Goal: Find specific page/section: Find specific page/section

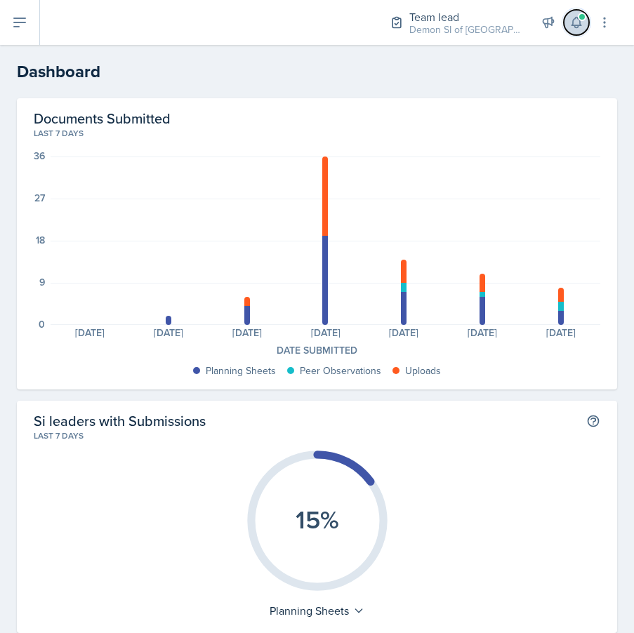
click at [585, 18] on button at bounding box center [576, 22] width 25 height 25
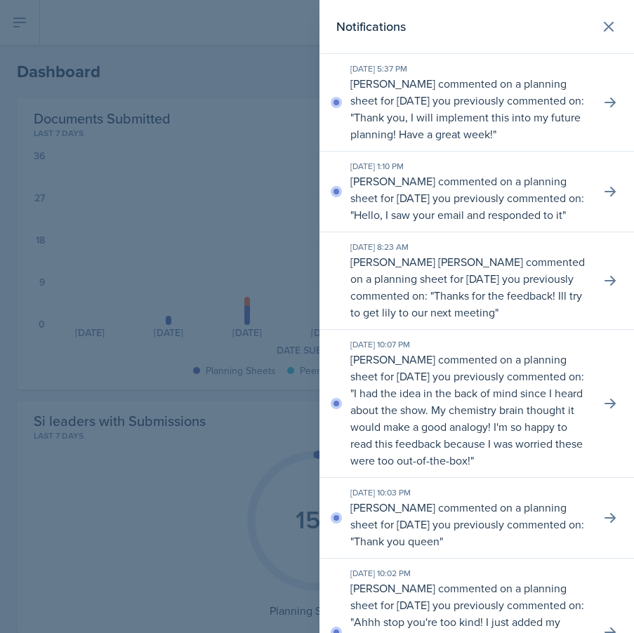
click at [255, 90] on div at bounding box center [317, 316] width 634 height 633
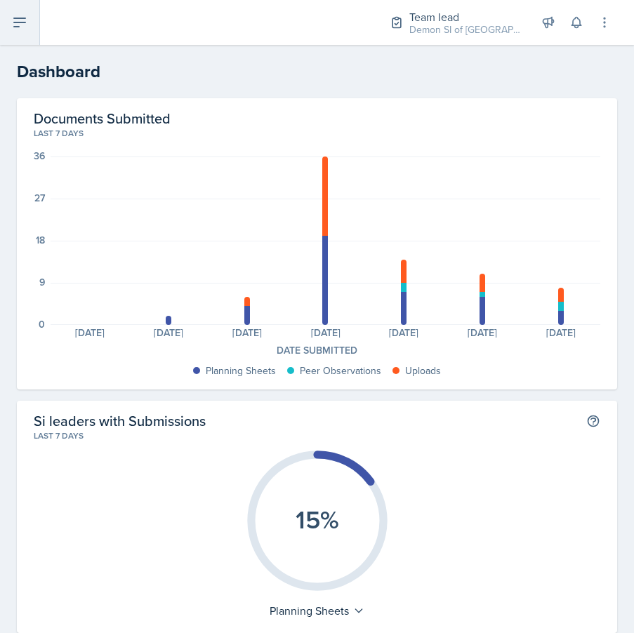
click at [25, 28] on icon at bounding box center [19, 22] width 17 height 17
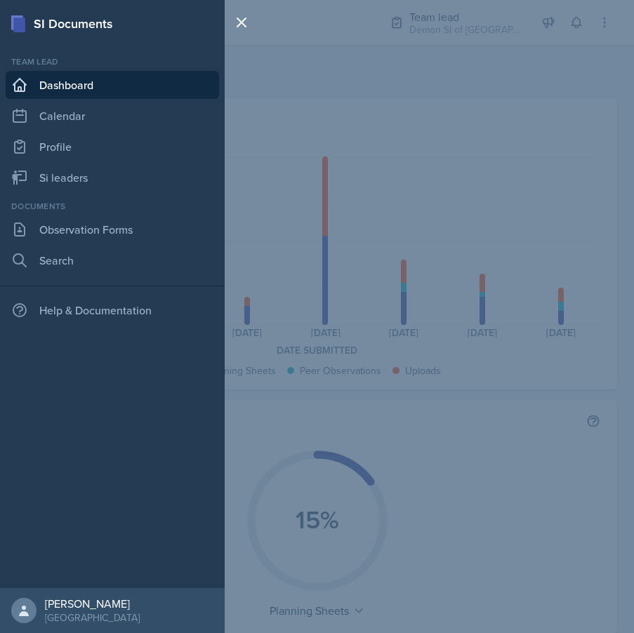
click at [112, 131] on div "Team lead Dashboard Calendar Profile Si leaders" at bounding box center [112, 123] width 213 height 136
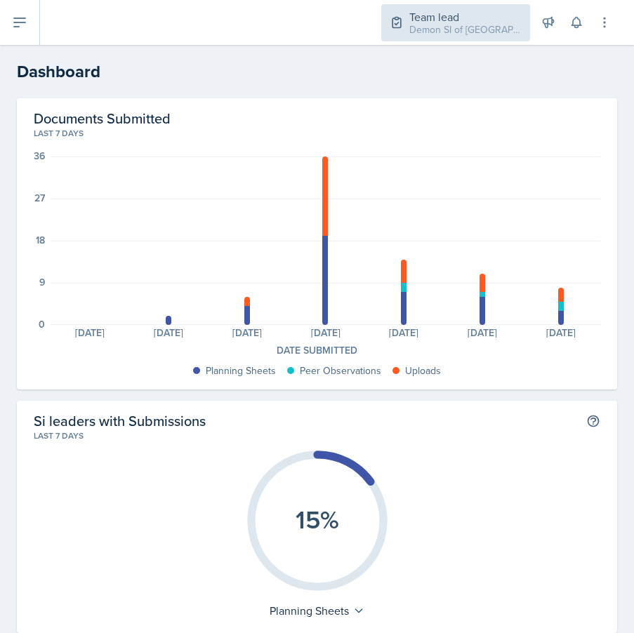
click at [490, 16] on div "Team lead" at bounding box center [465, 16] width 112 height 17
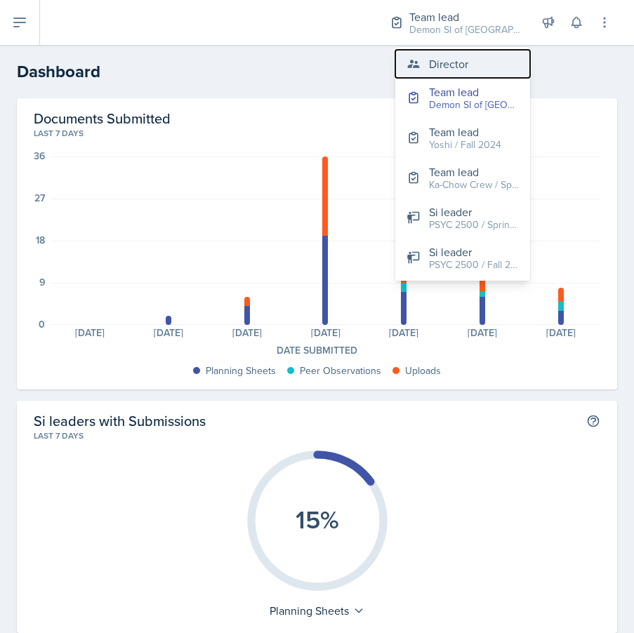
click at [475, 68] on button "Director" at bounding box center [462, 64] width 135 height 28
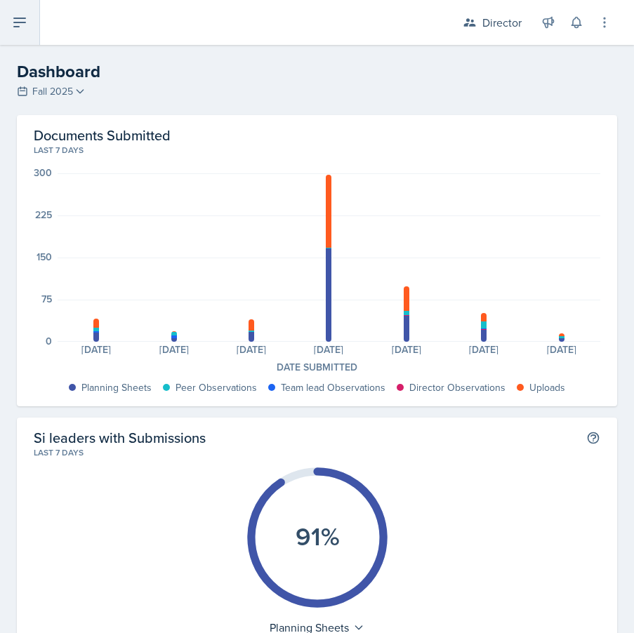
click at [13, 29] on icon at bounding box center [19, 22] width 17 height 17
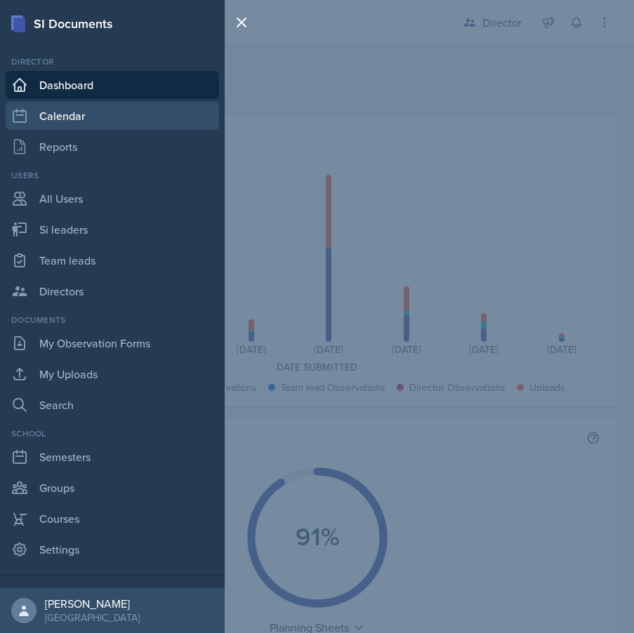
click at [58, 118] on link "Calendar" at bounding box center [112, 116] width 213 height 28
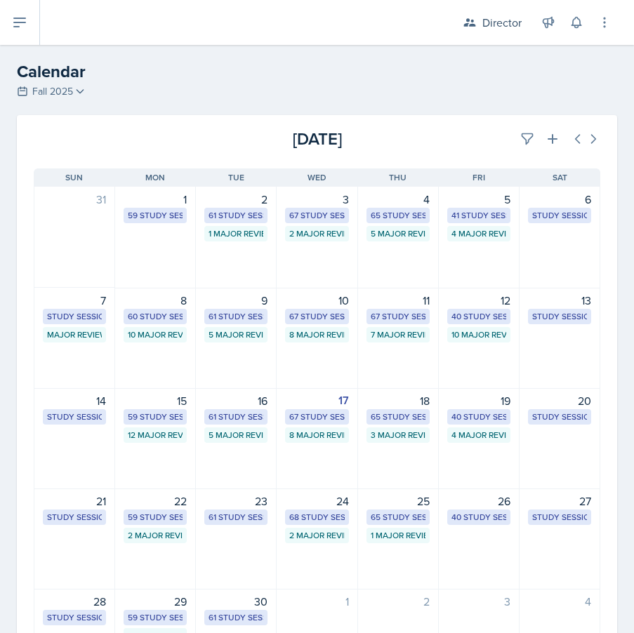
click at [524, 152] on div "[DATE] Sun [DATE] Mon [DATE] Tue [DATE] Wed [DATE] Thu [DATE] Fri [DATE] Sat 31…" at bounding box center [317, 429] width 600 height 555
click at [525, 149] on button at bounding box center [526, 138] width 25 height 25
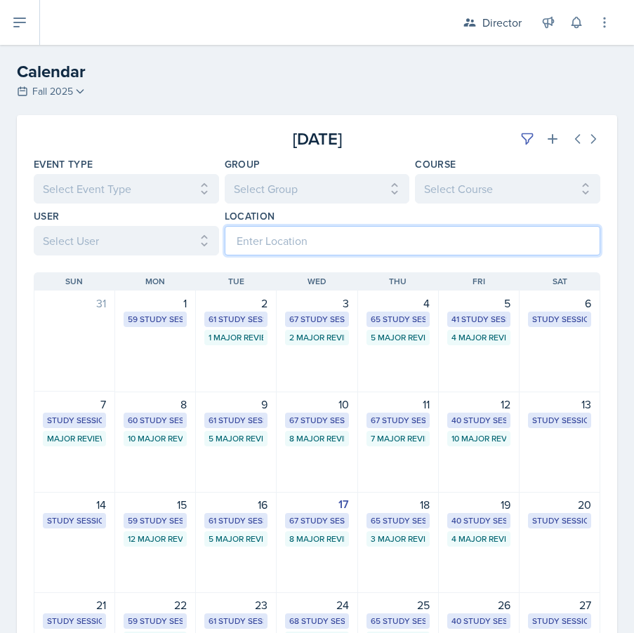
click at [290, 240] on input at bounding box center [412, 240] width 375 height 29
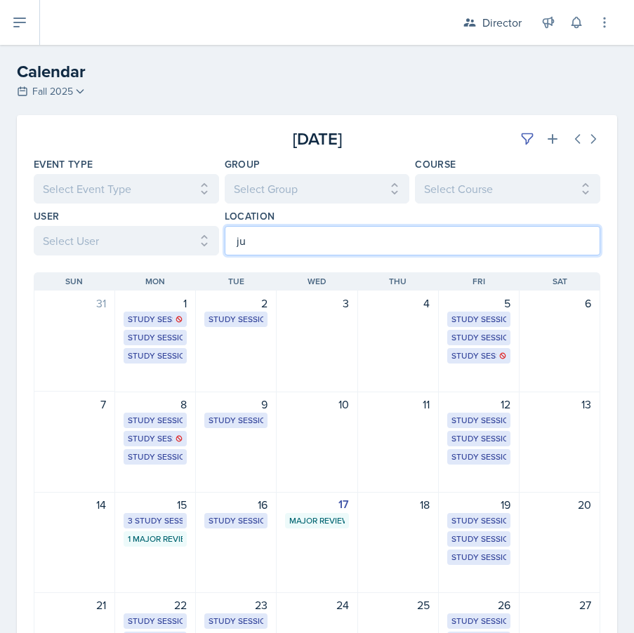
type input "j"
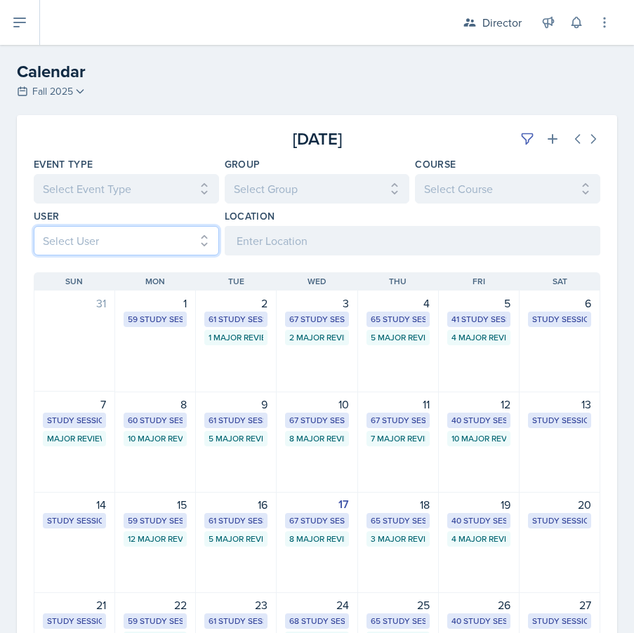
click at [135, 234] on select "Select User All [PERSON_NAME] [PERSON_NAME] [PERSON_NAME] [PERSON_NAME] [PERSON…" at bounding box center [126, 240] width 185 height 29
select select "b73867c6-eeb3-4266-b55c-31b4f37d92e4"
click at [34, 226] on select "Select User All [PERSON_NAME] [PERSON_NAME] [PERSON_NAME] [PERSON_NAME] [PERSON…" at bounding box center [126, 240] width 185 height 29
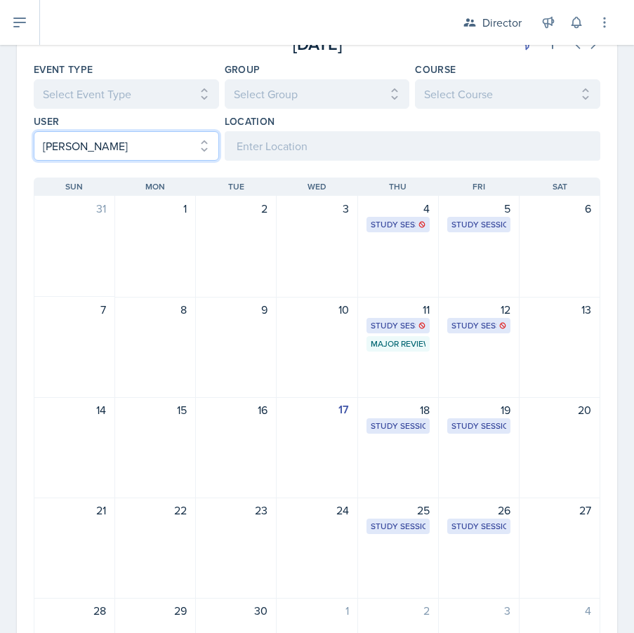
scroll to position [95, 0]
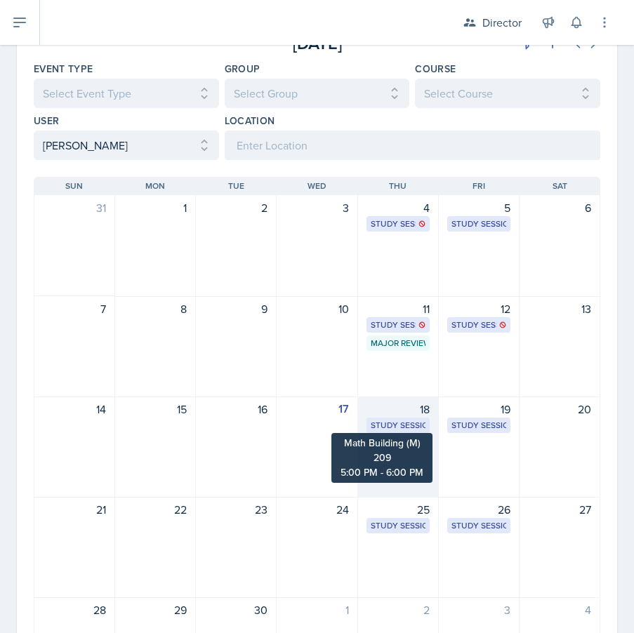
click at [413, 427] on div "Study Session" at bounding box center [398, 425] width 55 height 13
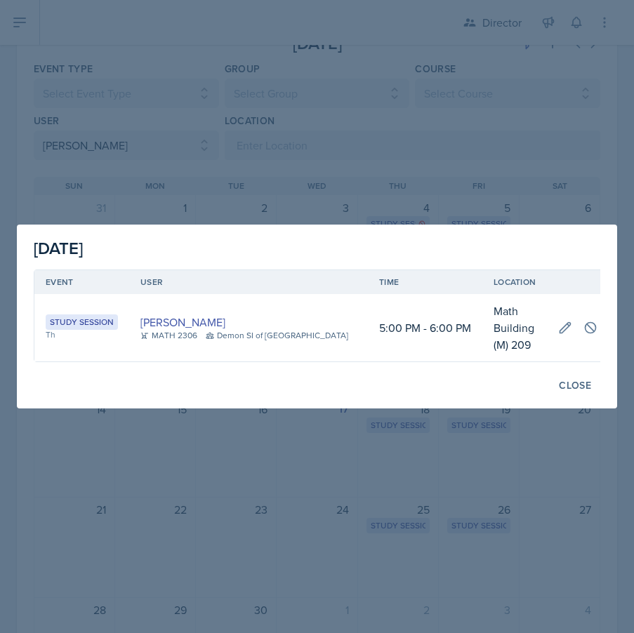
click at [472, 438] on div at bounding box center [317, 316] width 634 height 633
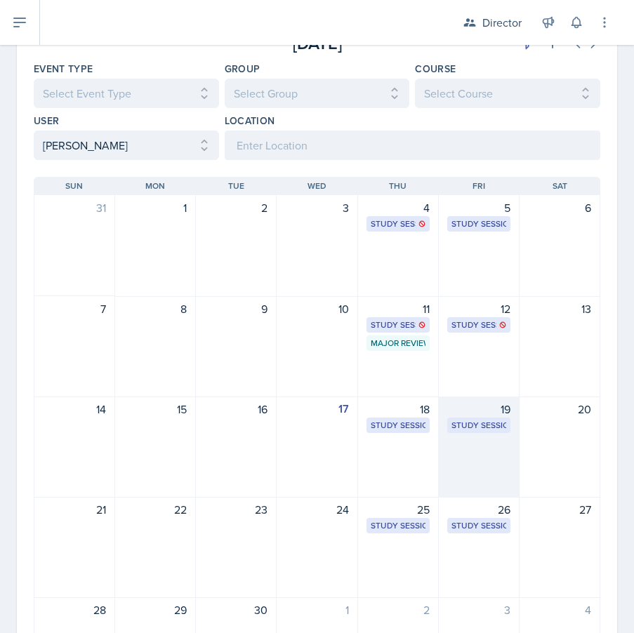
click at [474, 427] on div "Study Session" at bounding box center [478, 425] width 55 height 13
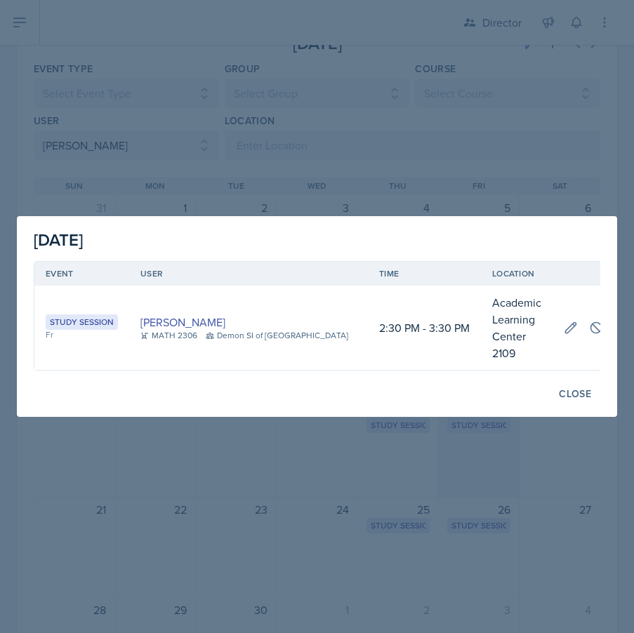
click at [474, 427] on div at bounding box center [317, 316] width 634 height 633
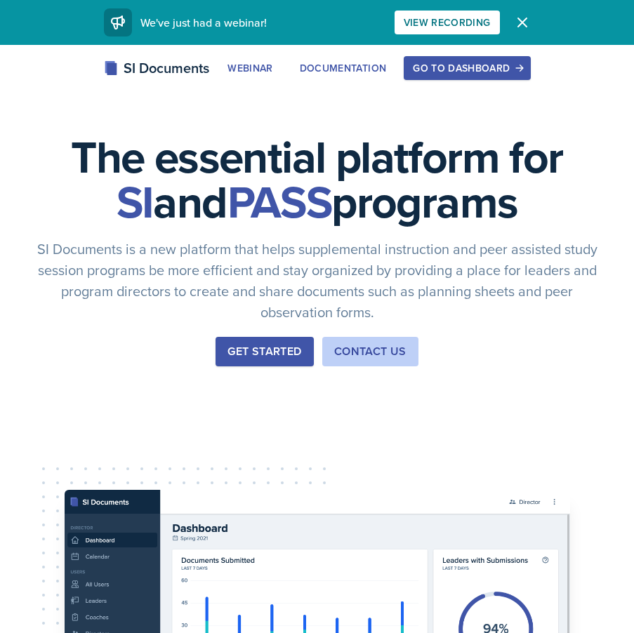
click at [455, 56] on button "Go to Dashboard" at bounding box center [467, 68] width 126 height 24
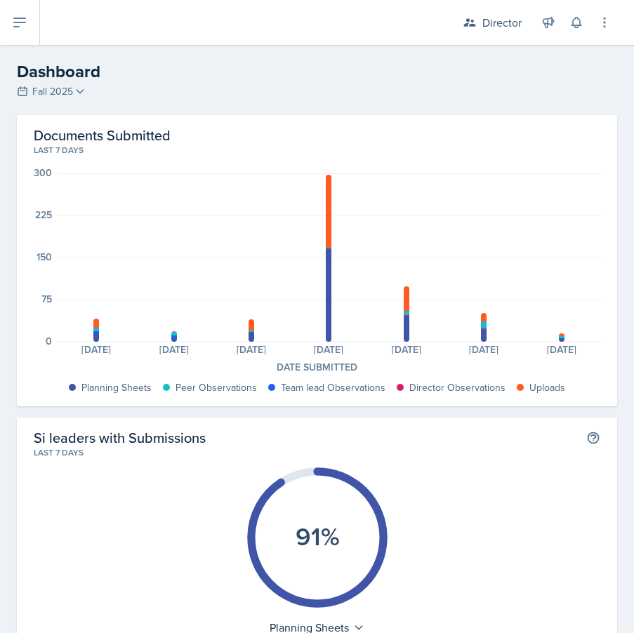
click at [27, 53] on header "Dashboard Fall 2025 Fall 2025 Summer 2025 Spring 2025 Fall 2024 Summer 2024 Spr…" at bounding box center [317, 80] width 634 height 70
click at [14, 36] on button at bounding box center [20, 22] width 40 height 45
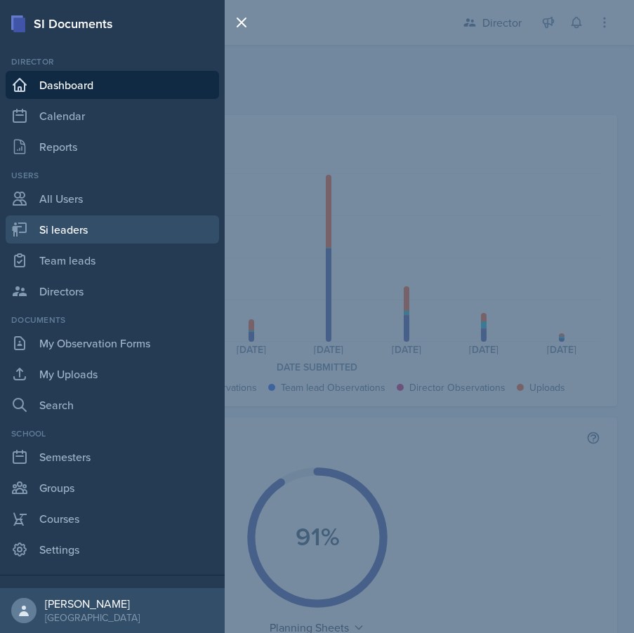
click at [91, 236] on link "Si leaders" at bounding box center [112, 229] width 213 height 28
select select "2bed604d-1099-4043-b1bc-2365e8740244"
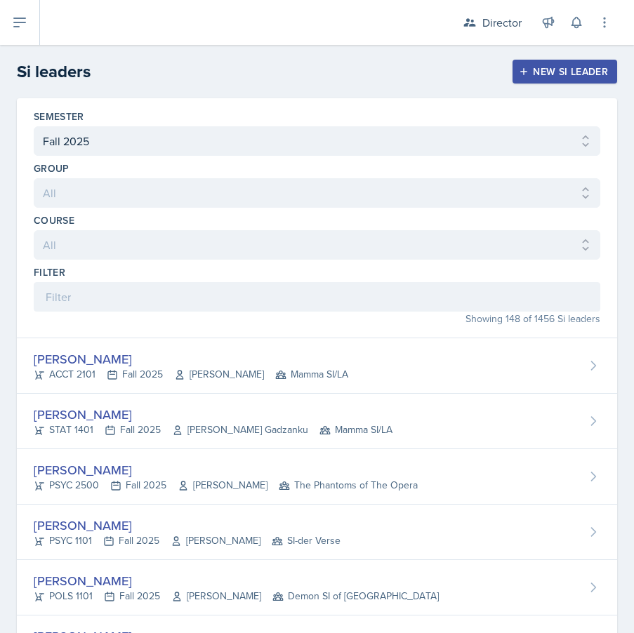
click at [240, 260] on div "Semester All Fall 2025 Summer 2025 Spring 2025 Fall 2024 Summer 2024 Spring 202…" at bounding box center [317, 218] width 600 height 240
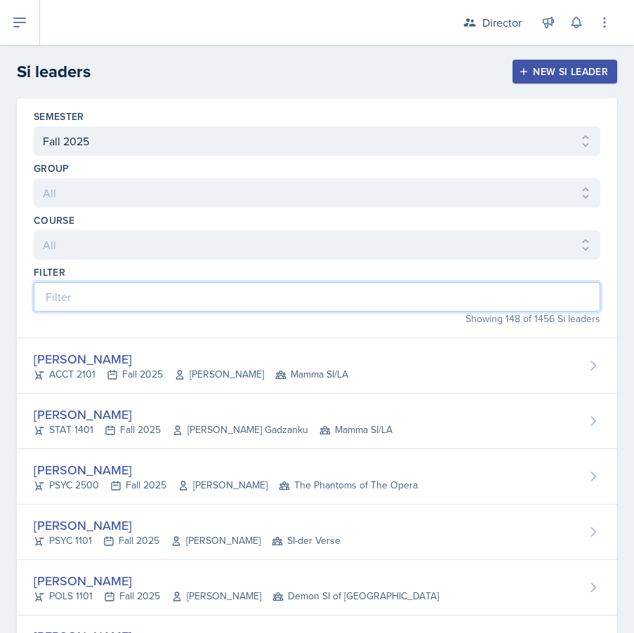
click at [229, 298] on input at bounding box center [317, 296] width 566 height 29
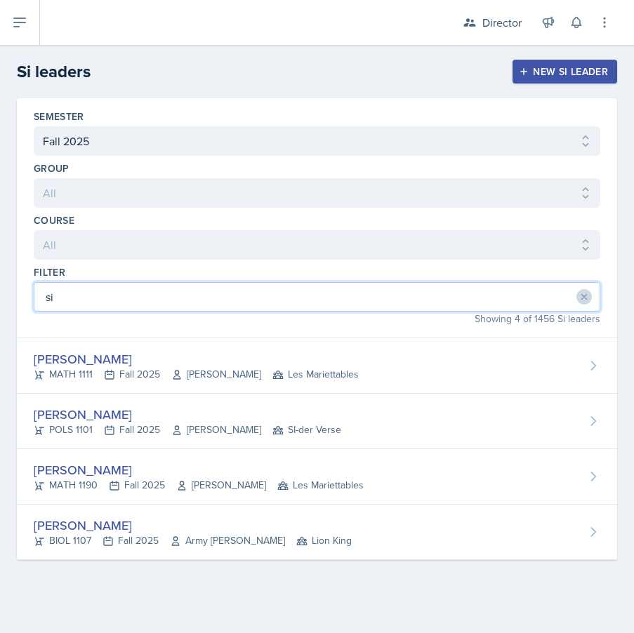
type input "s"
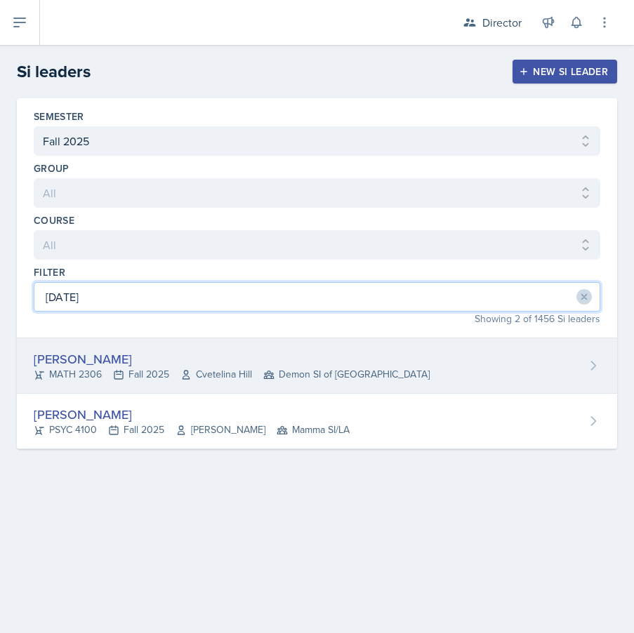
type input "jul"
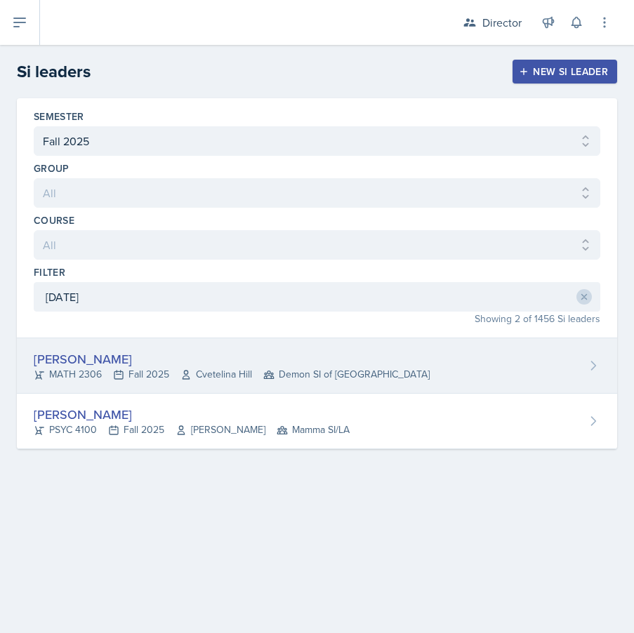
click at [168, 380] on div "MATH 2306 Fall 2025 Cvetelina Hill Demon SI of Fleet Street" at bounding box center [232, 374] width 396 height 15
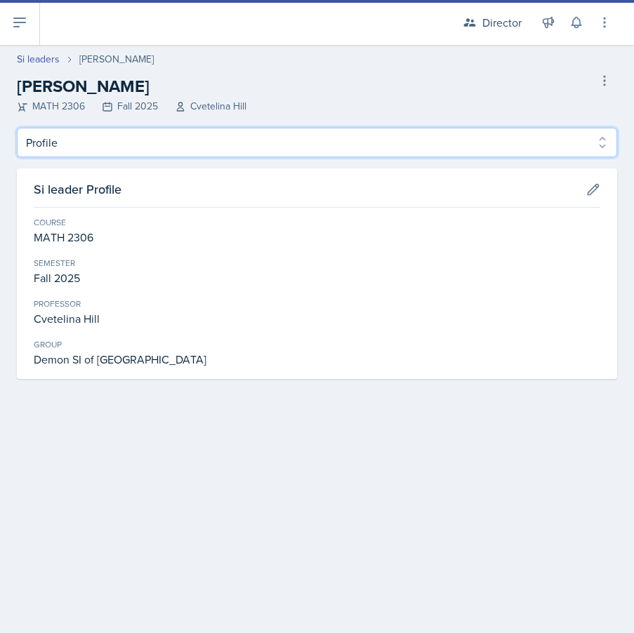
click at [194, 144] on select "Profile Planning Sheets Observation Forms Uploads" at bounding box center [317, 142] width 600 height 29
select select "Planning Sheets"
click at [17, 128] on select "Profile Planning Sheets Observation Forms Uploads" at bounding box center [317, 142] width 600 height 29
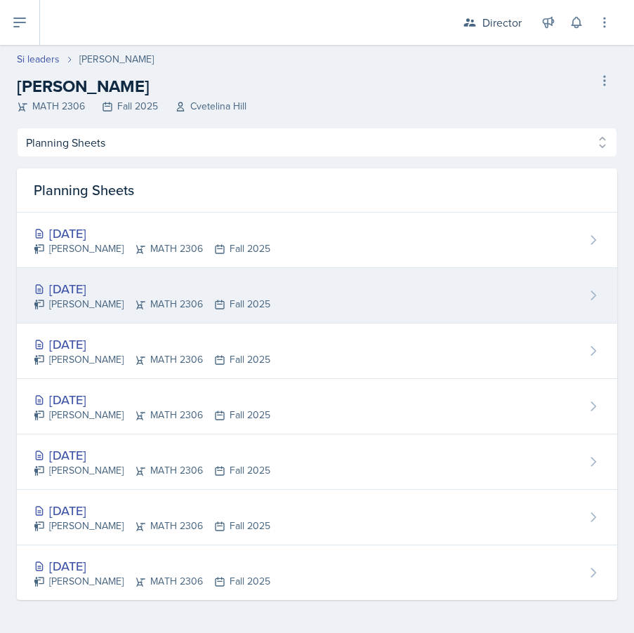
click at [196, 284] on div "[DATE]" at bounding box center [152, 288] width 236 height 19
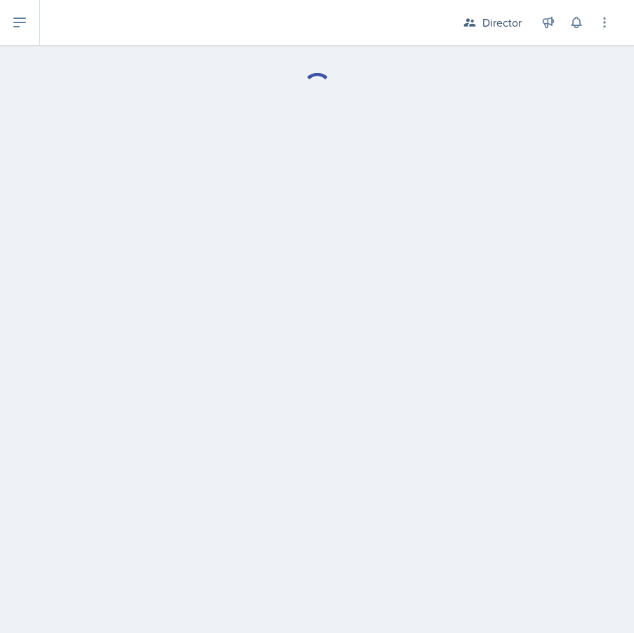
select select "Planning Sheets"
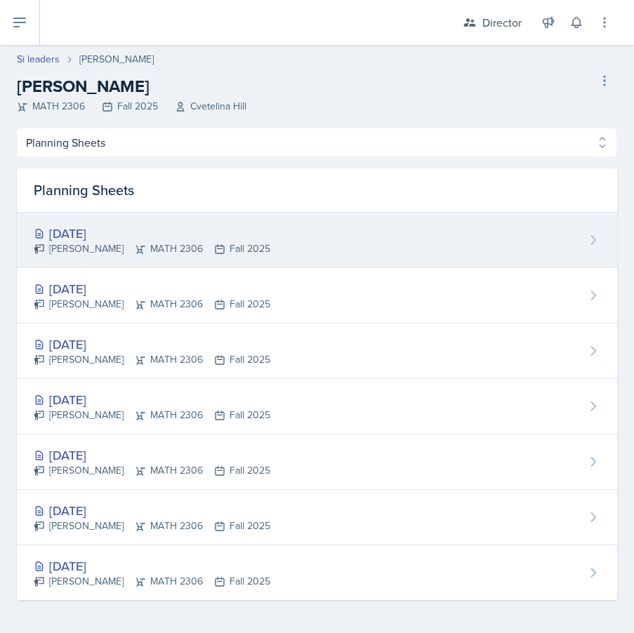
click at [153, 226] on div "[DATE]" at bounding box center [152, 233] width 236 height 19
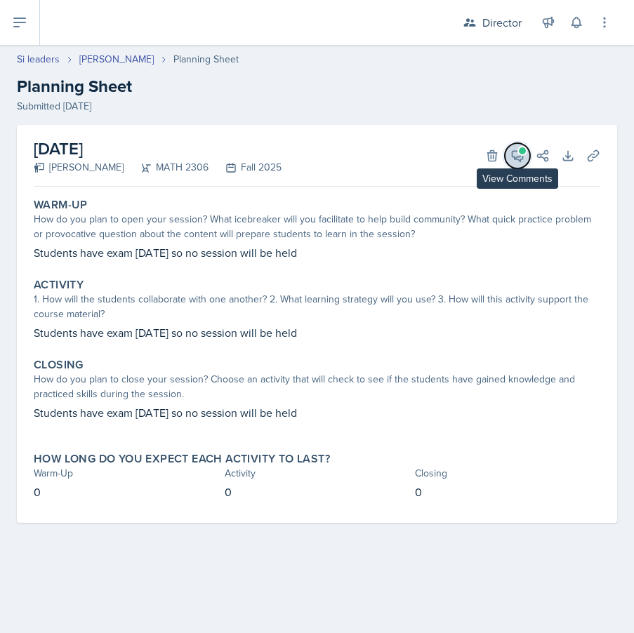
click at [521, 152] on span at bounding box center [522, 150] width 7 height 7
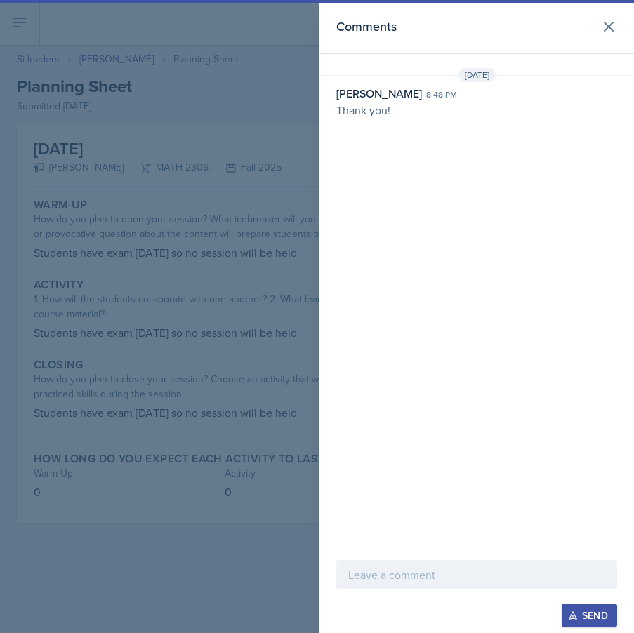
click at [243, 204] on div at bounding box center [317, 316] width 634 height 633
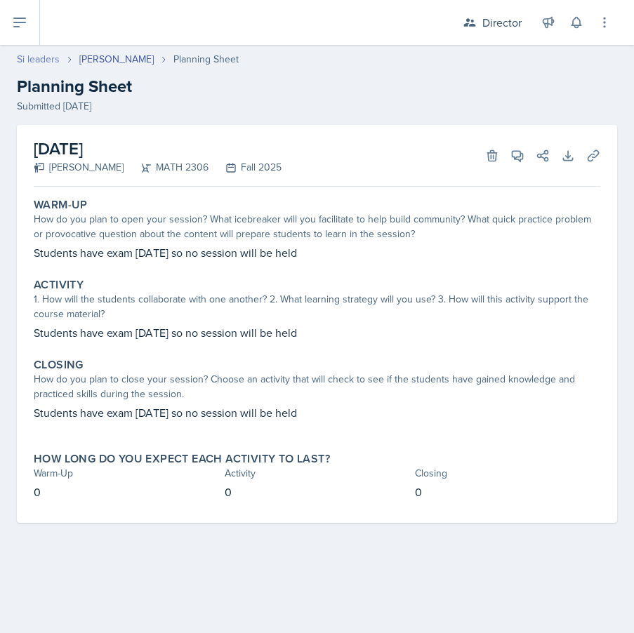
click at [46, 60] on link "Si leaders" at bounding box center [38, 59] width 43 height 15
select select "2bed604d-1099-4043-b1bc-2365e8740244"
